Goal: Navigation & Orientation: Find specific page/section

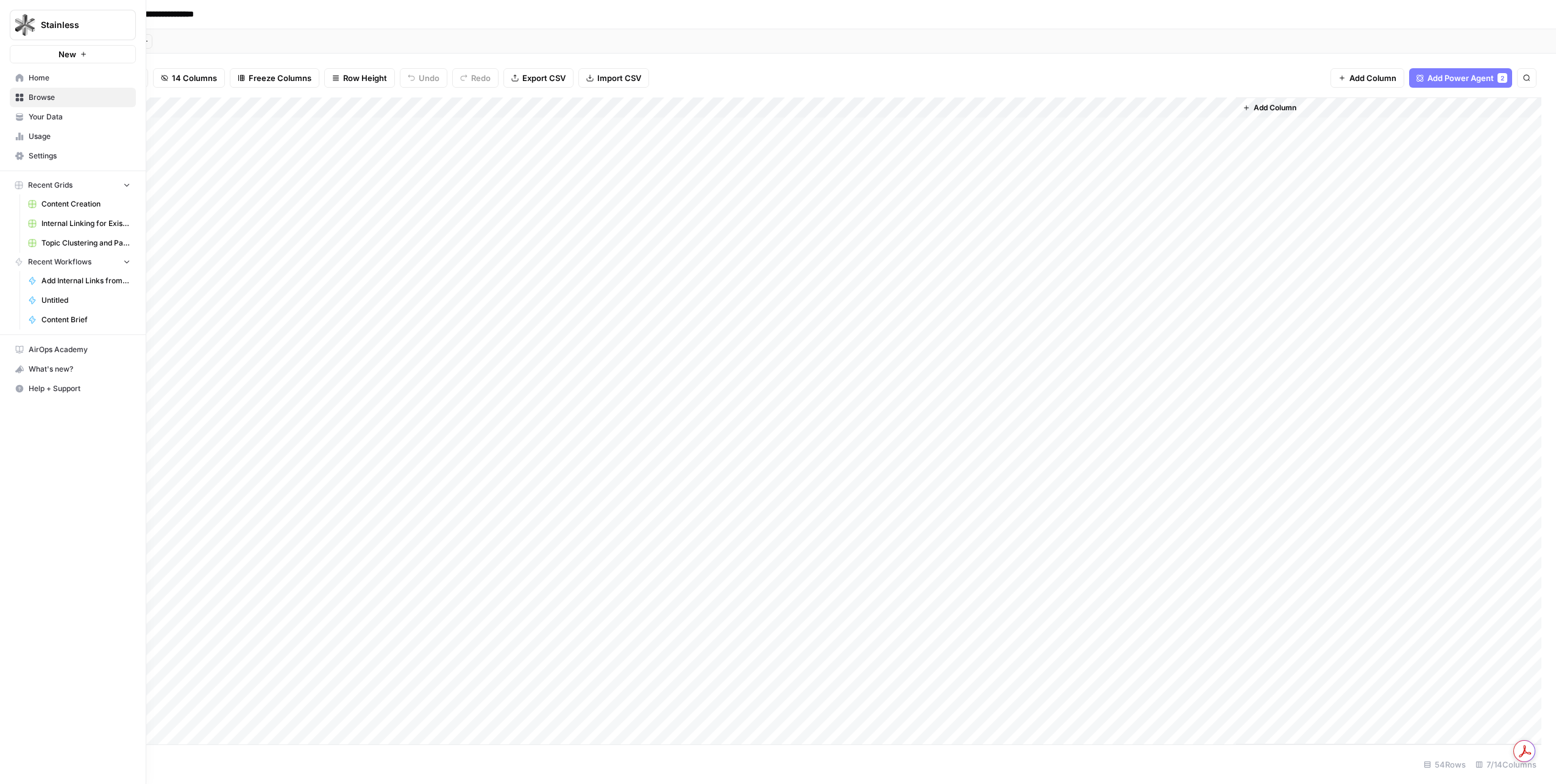
click at [35, 97] on span "Browse" at bounding box center [79, 97] width 102 height 11
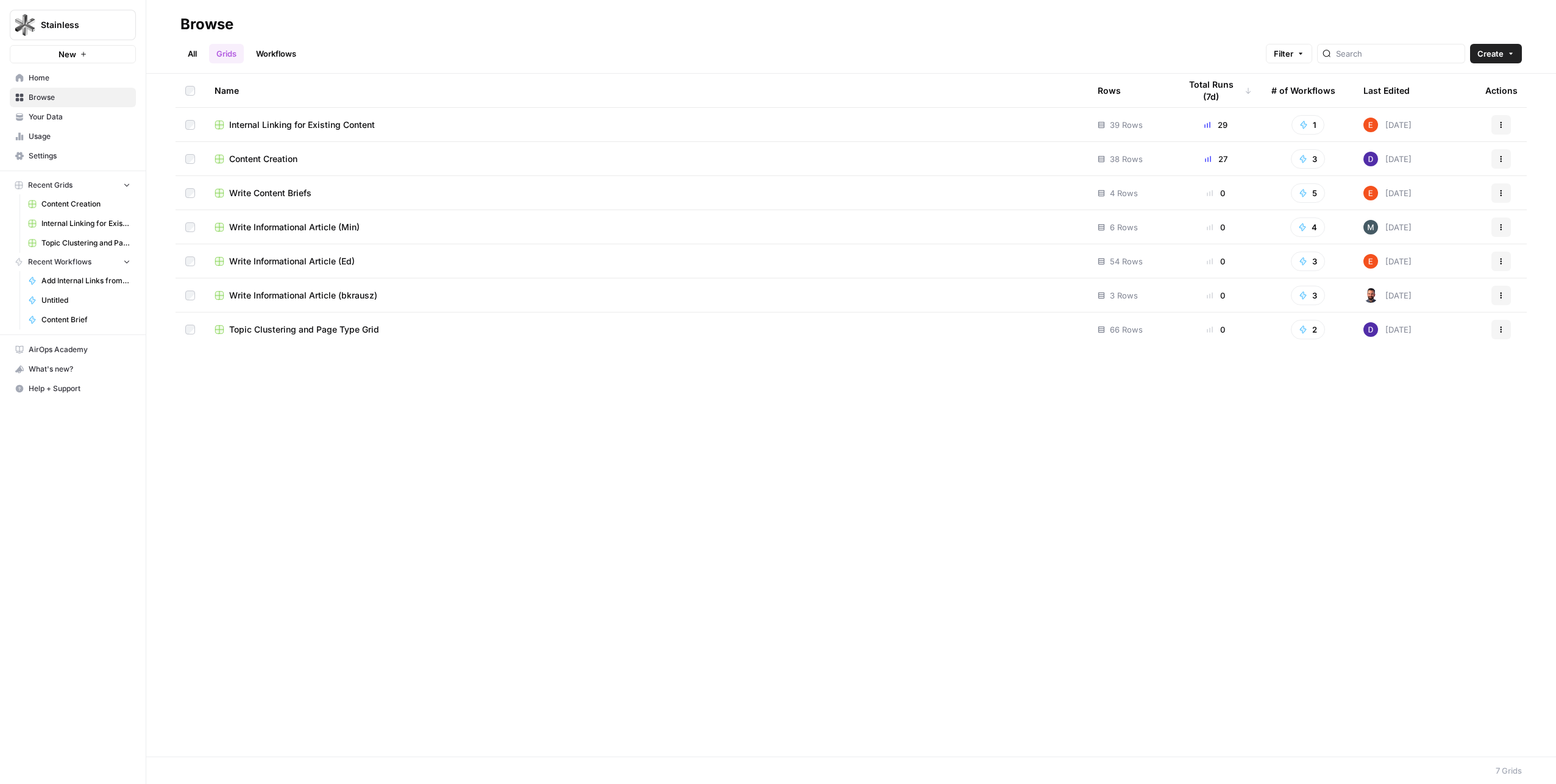
click at [313, 156] on div "Content Creation" at bounding box center [646, 159] width 863 height 12
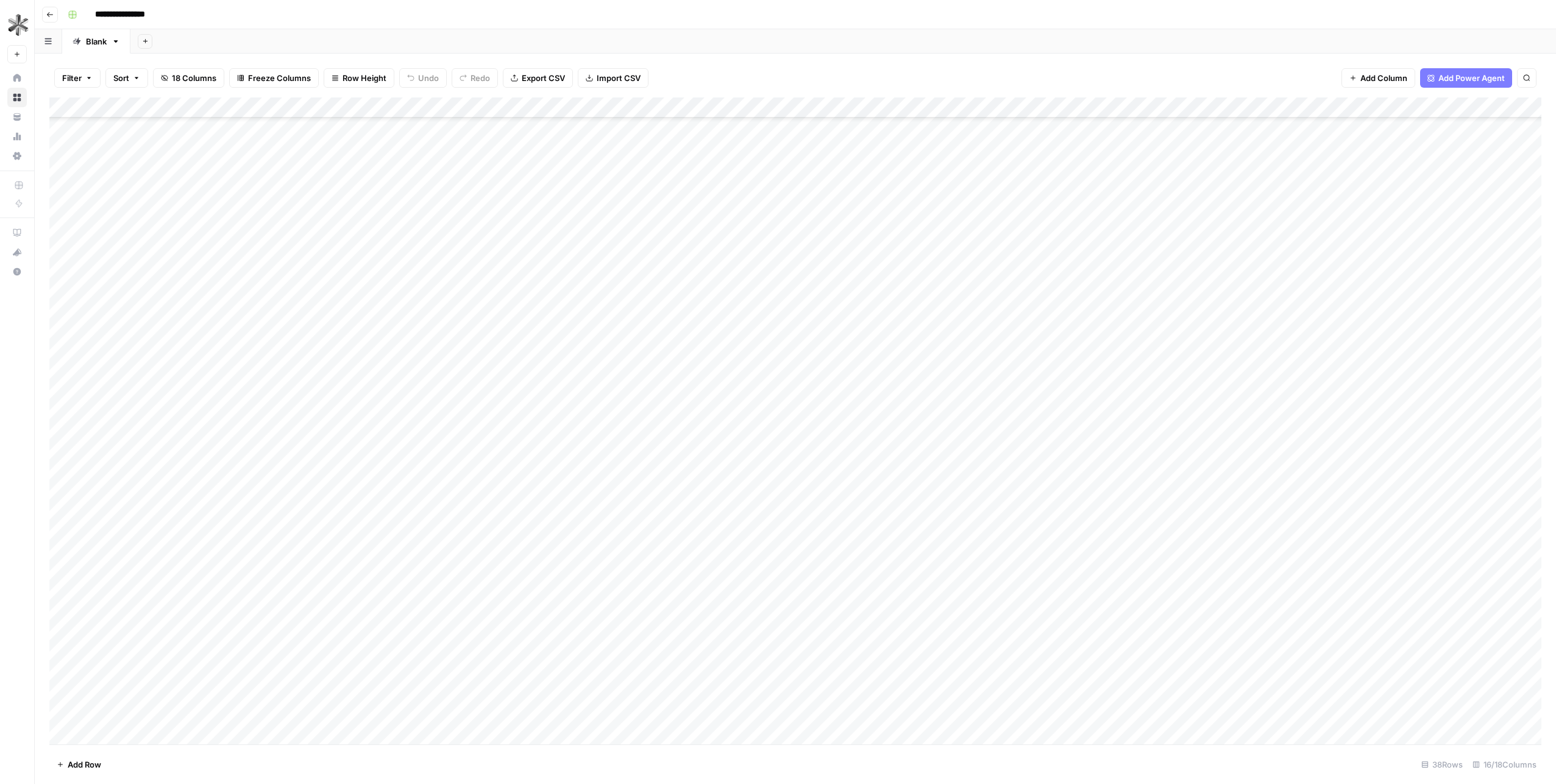
scroll to position [180, 0]
